Goal: Navigation & Orientation: Find specific page/section

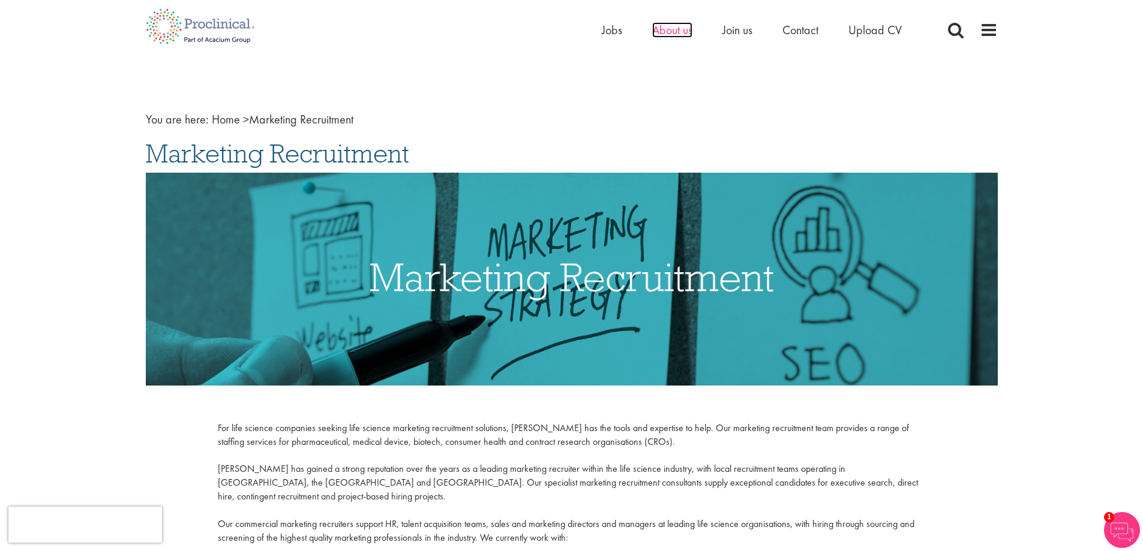
click at [656, 31] on span "About us" at bounding box center [672, 30] width 40 height 16
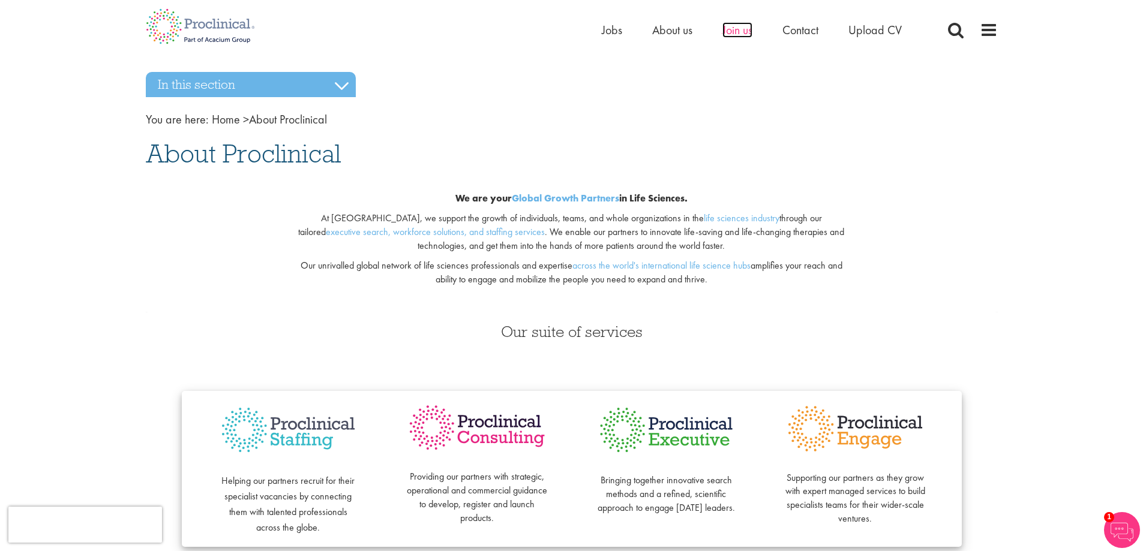
click at [737, 34] on span "Join us" at bounding box center [737, 30] width 30 height 16
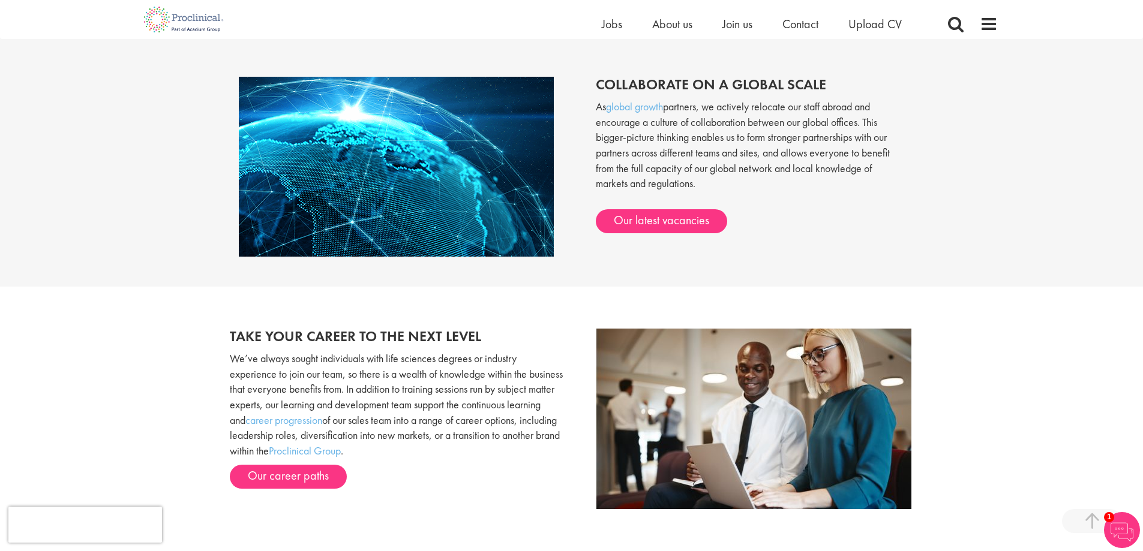
scroll to position [1020, 0]
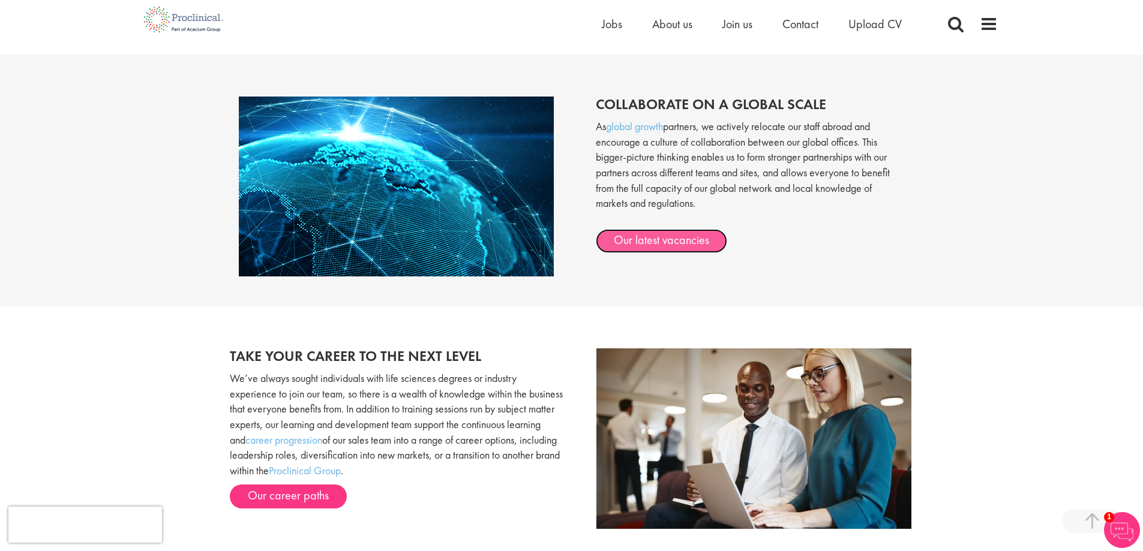
click at [656, 240] on link "Our latest vacancies" at bounding box center [661, 241] width 131 height 24
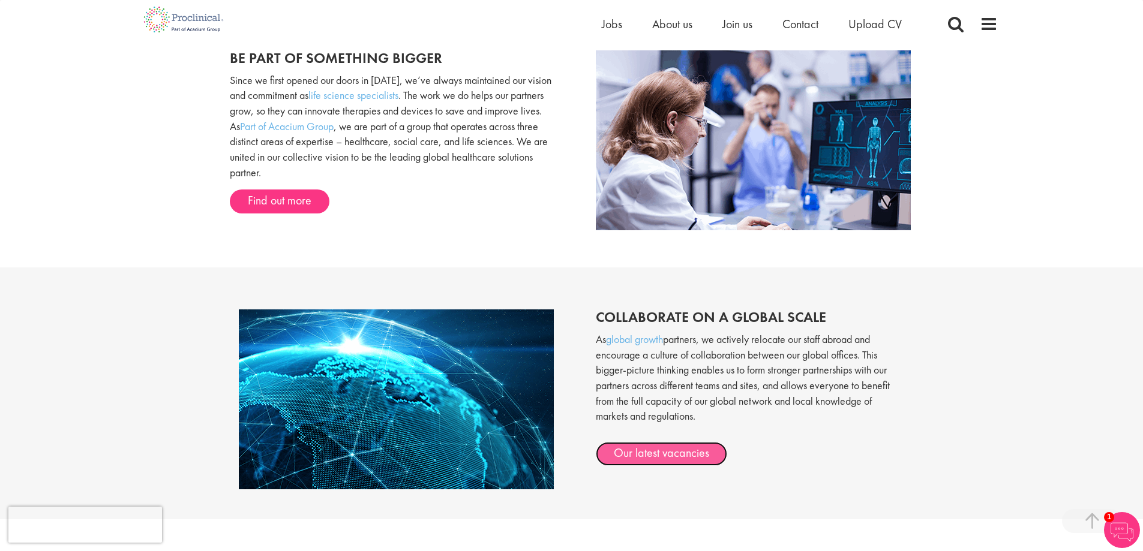
scroll to position [720, 0]
